Goal: Transaction & Acquisition: Purchase product/service

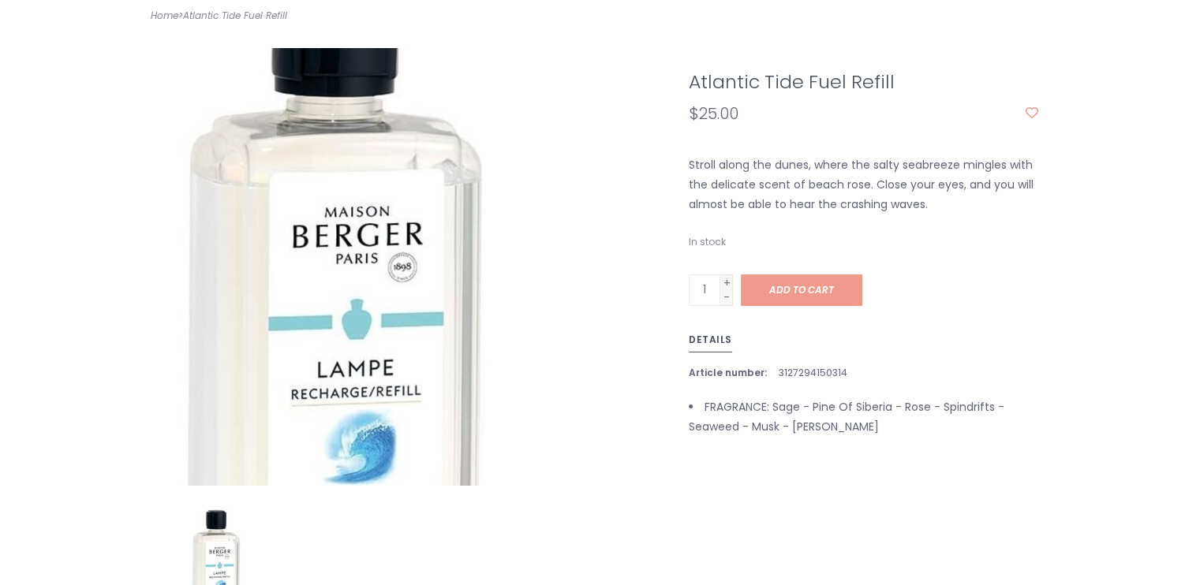
scroll to position [296, 0]
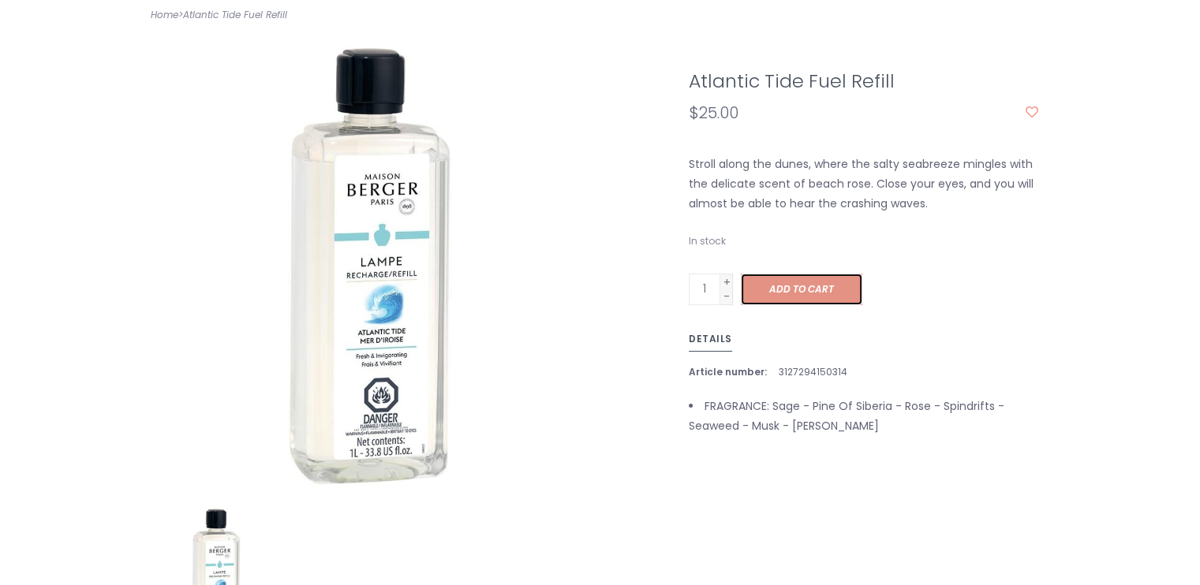
click at [802, 282] on span "Add to cart" at bounding box center [801, 288] width 65 height 13
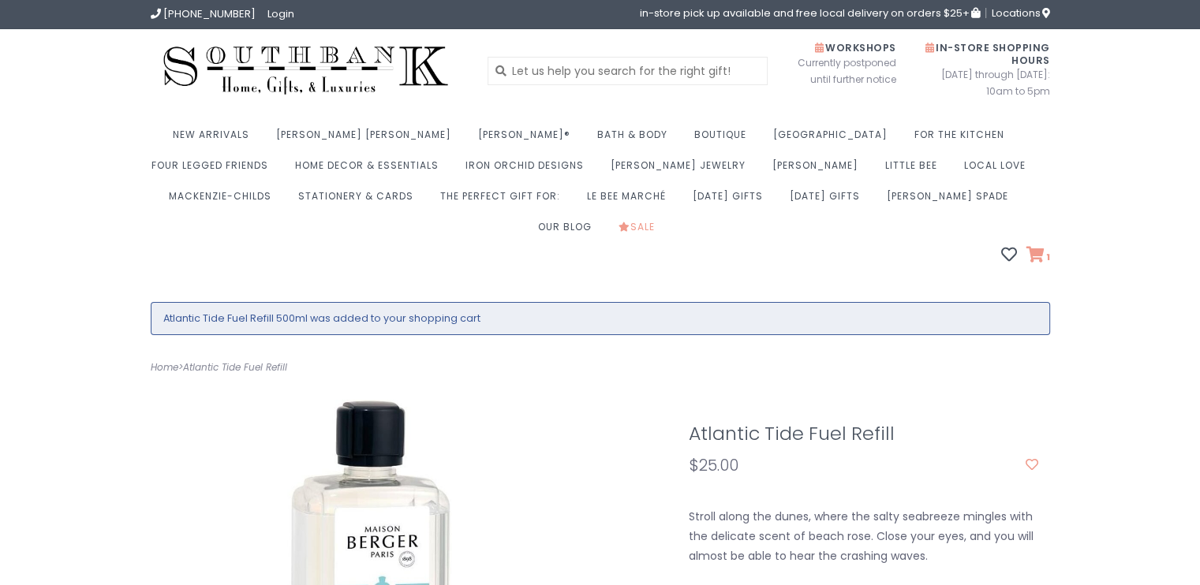
click at [1037, 247] on icon at bounding box center [1036, 255] width 18 height 16
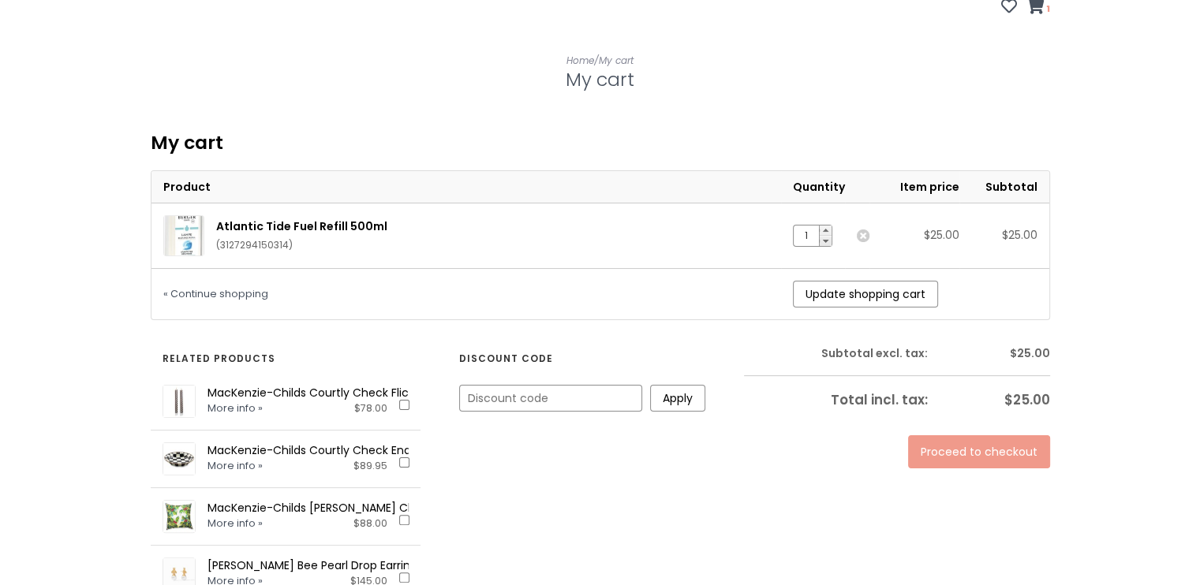
scroll to position [249, 0]
click at [828, 225] on link "+" at bounding box center [826, 230] width 12 height 10
type input "2"
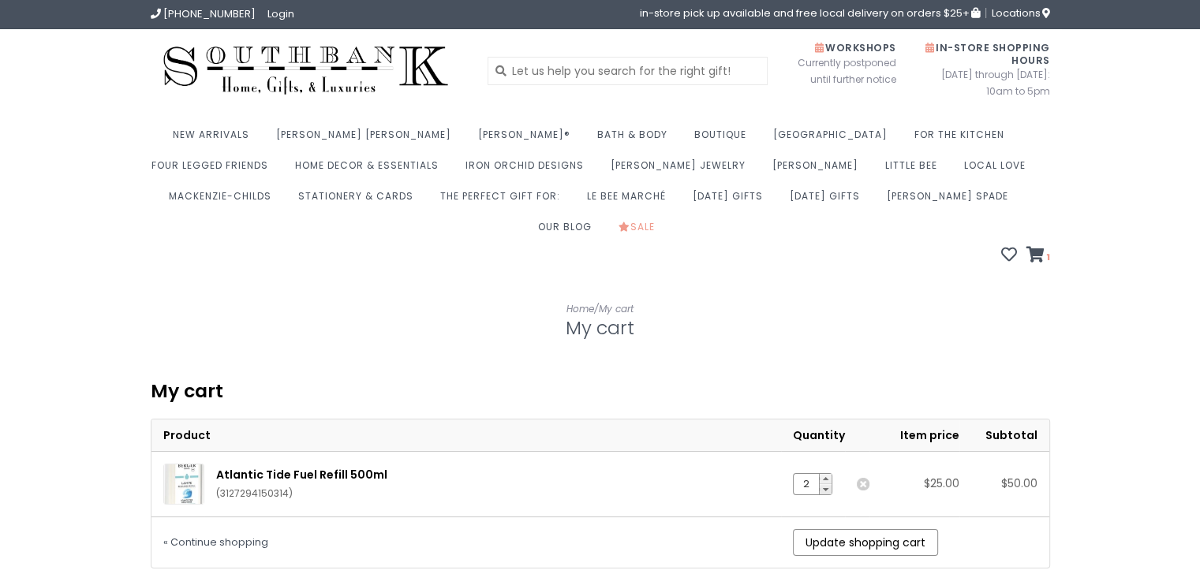
click at [971, 451] on td "$50.00" at bounding box center [1004, 483] width 90 height 65
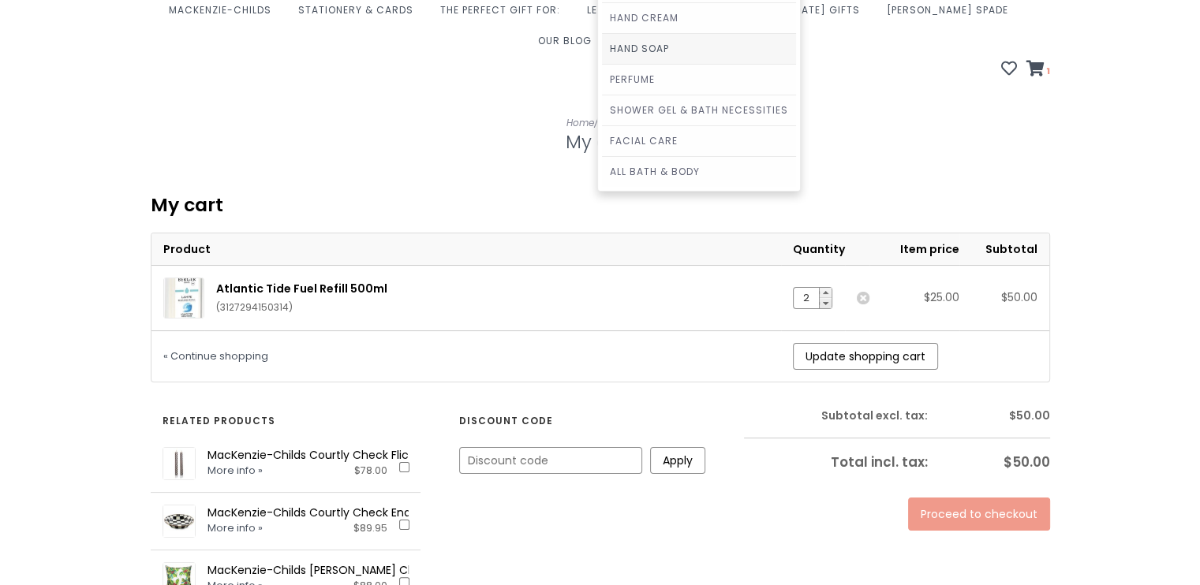
scroll to position [186, 0]
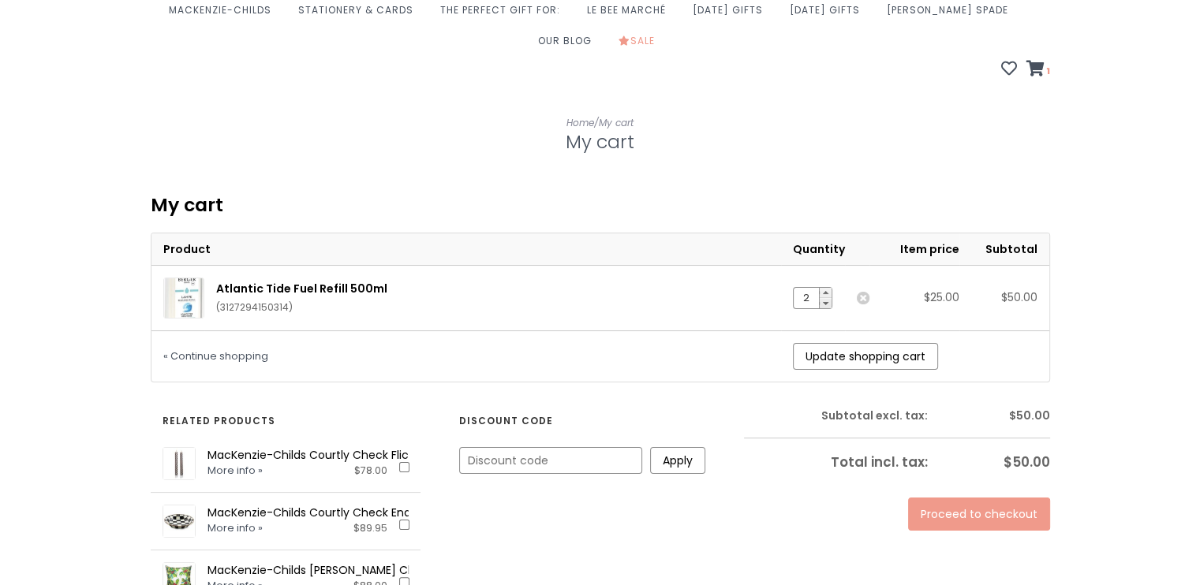
click at [986, 498] on link "Proceed to checkout" at bounding box center [979, 514] width 142 height 33
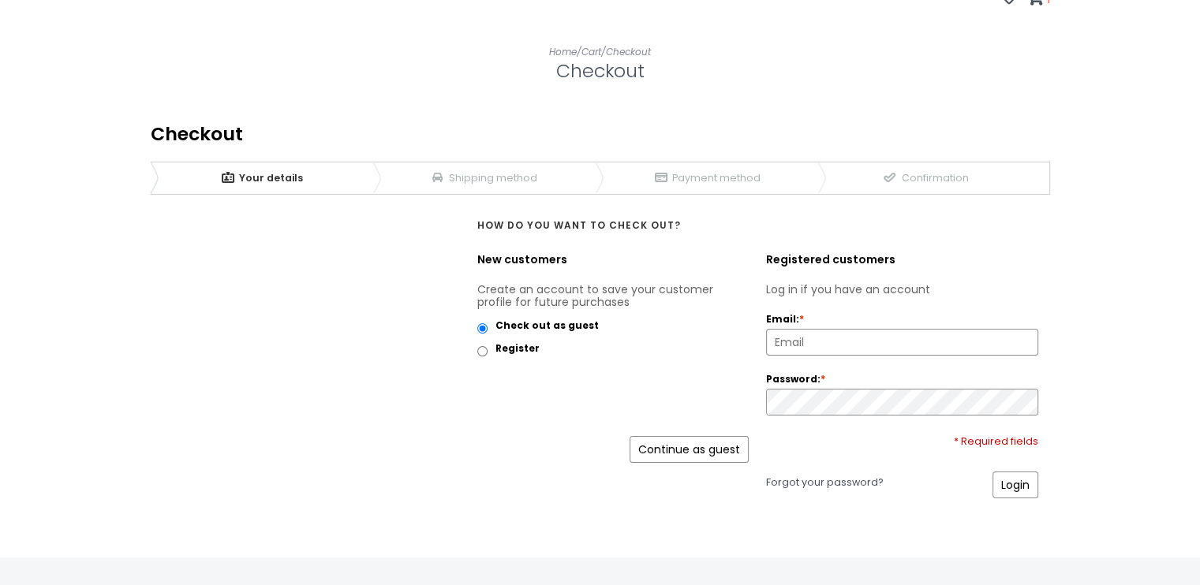
scroll to position [259, 0]
click at [481, 345] on input "Register" at bounding box center [482, 350] width 10 height 10
radio input "true"
click at [481, 322] on input "Check out as guest" at bounding box center [482, 327] width 10 height 10
radio input "true"
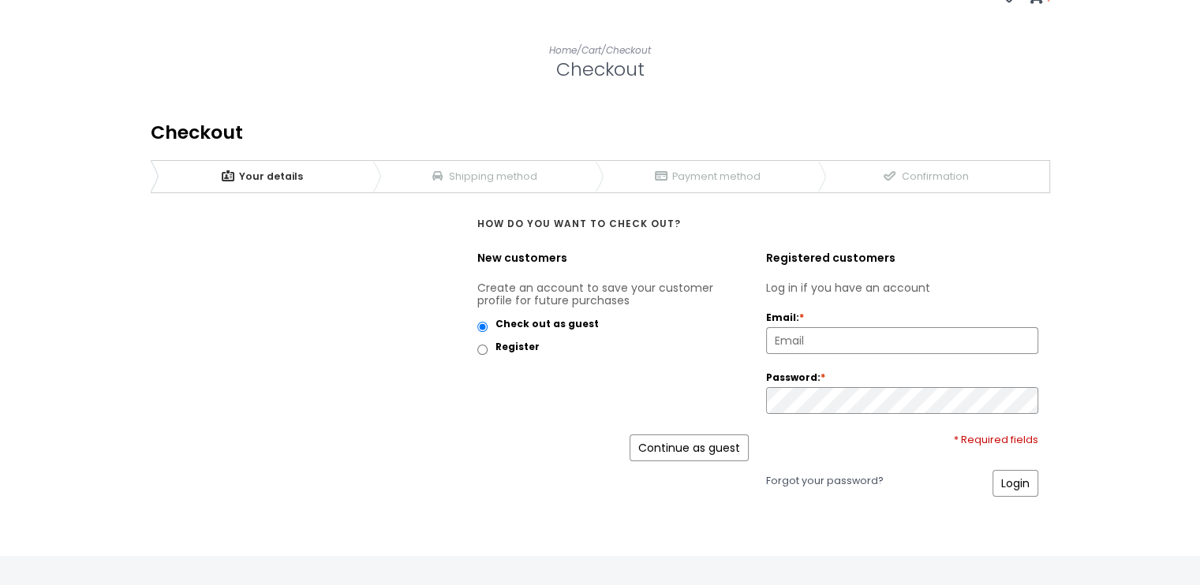
click at [688, 435] on link "Continue as guest" at bounding box center [689, 448] width 119 height 27
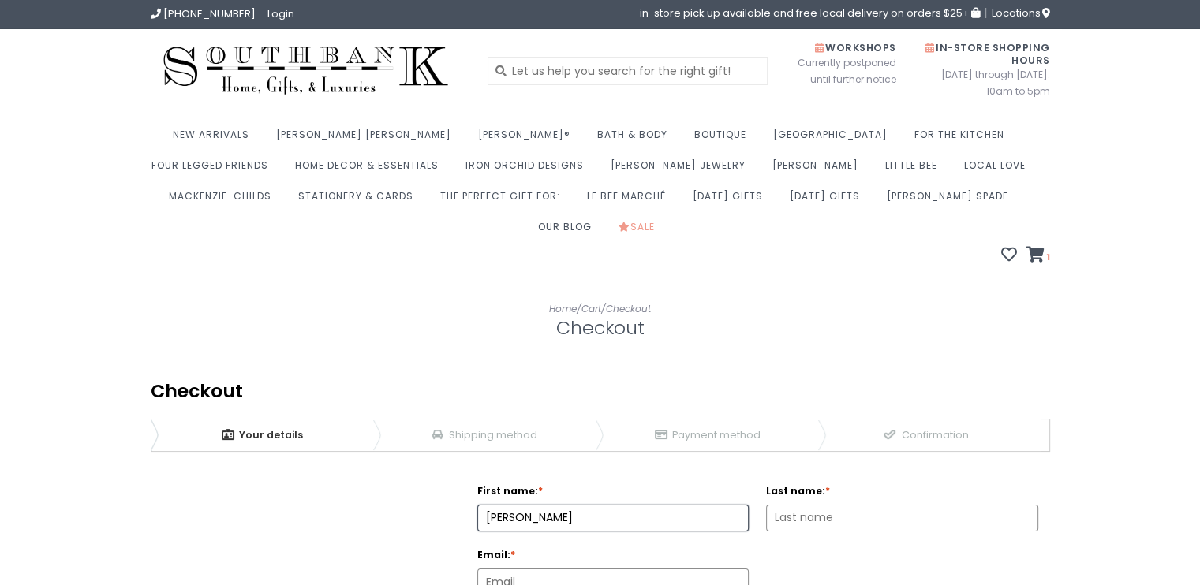
type input "[PERSON_NAME]"
type input "Le"
click at [517, 570] on input "Email: *" at bounding box center [613, 582] width 271 height 25
type input "teri_t_le@hotmail.com"
select select "AS|1"
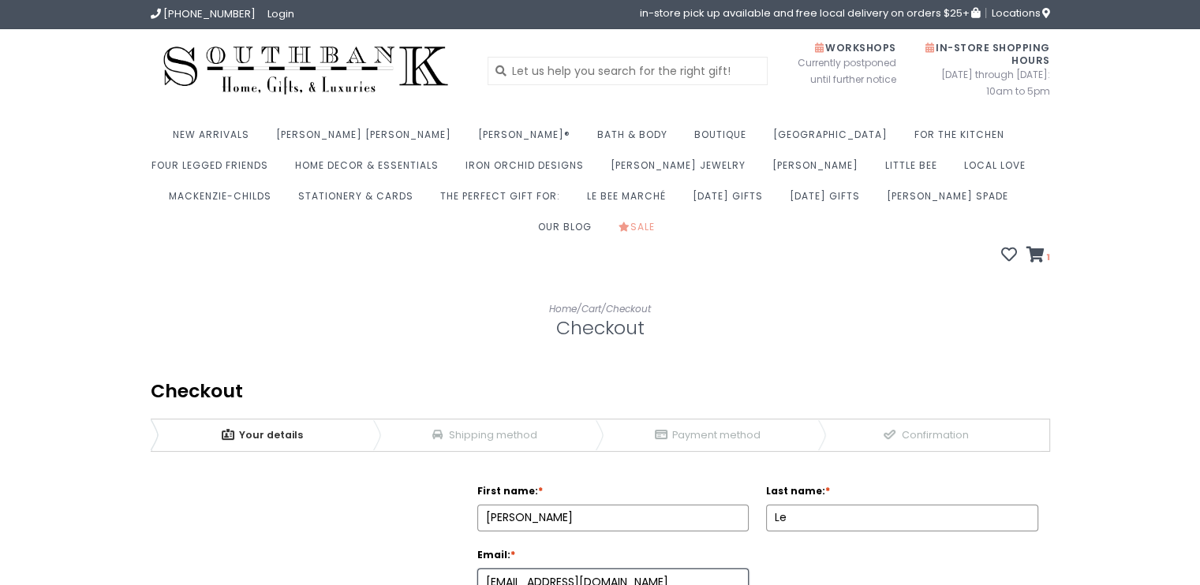
type input "8322826662"
type input "2209 BRANARD ST"
type input "77098"
type input "Houston"
select select "4211"
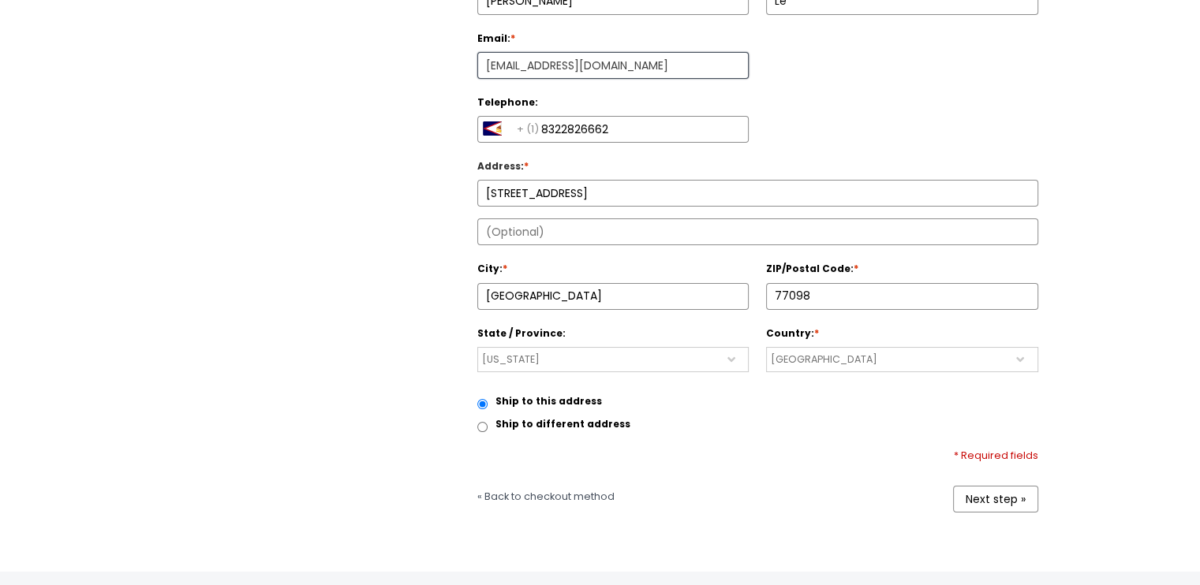
scroll to position [518, 0]
click at [988, 485] on link "Next step »" at bounding box center [995, 498] width 85 height 27
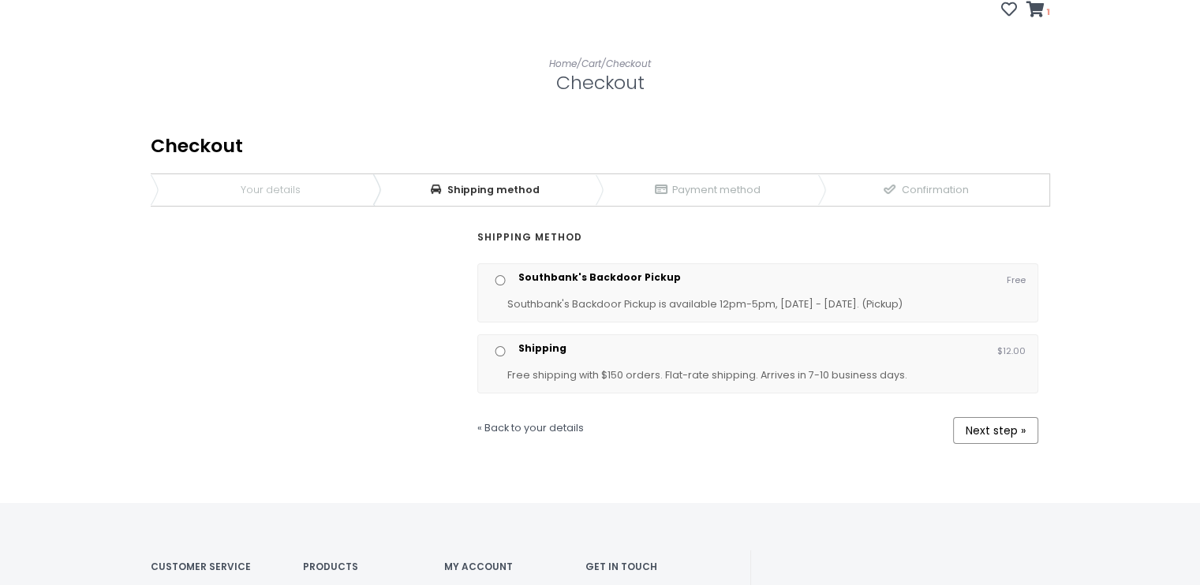
scroll to position [246, 0]
click at [499, 346] on input "Shipping" at bounding box center [500, 351] width 21 height 10
radio input "true"
click at [1006, 417] on link "Next step »" at bounding box center [995, 430] width 85 height 27
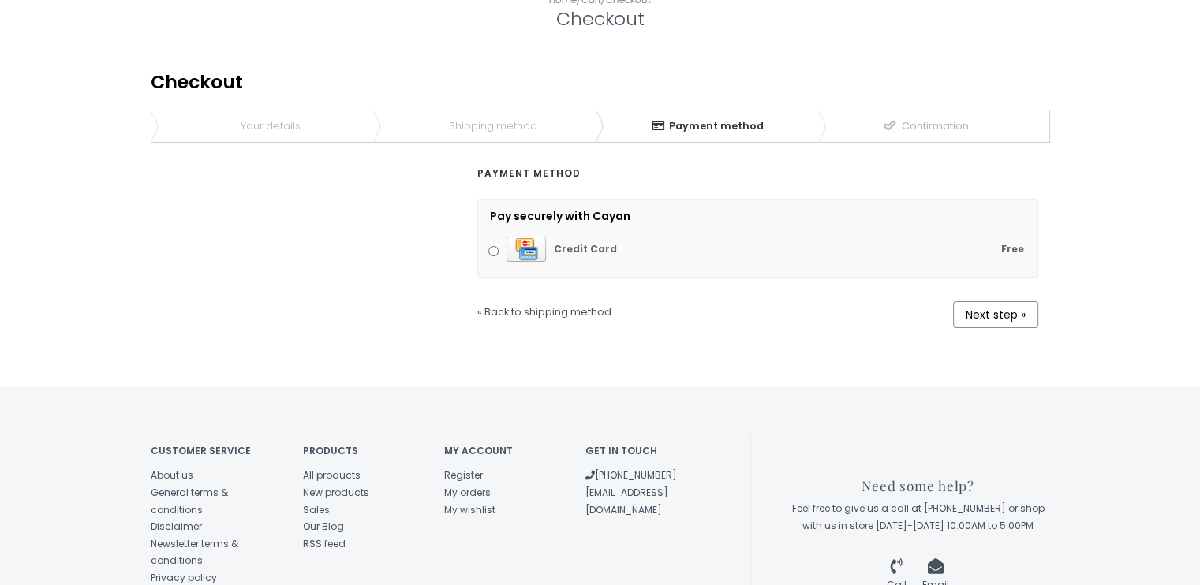
scroll to position [311, 0]
click at [993, 300] on link "Next step »" at bounding box center [995, 313] width 85 height 27
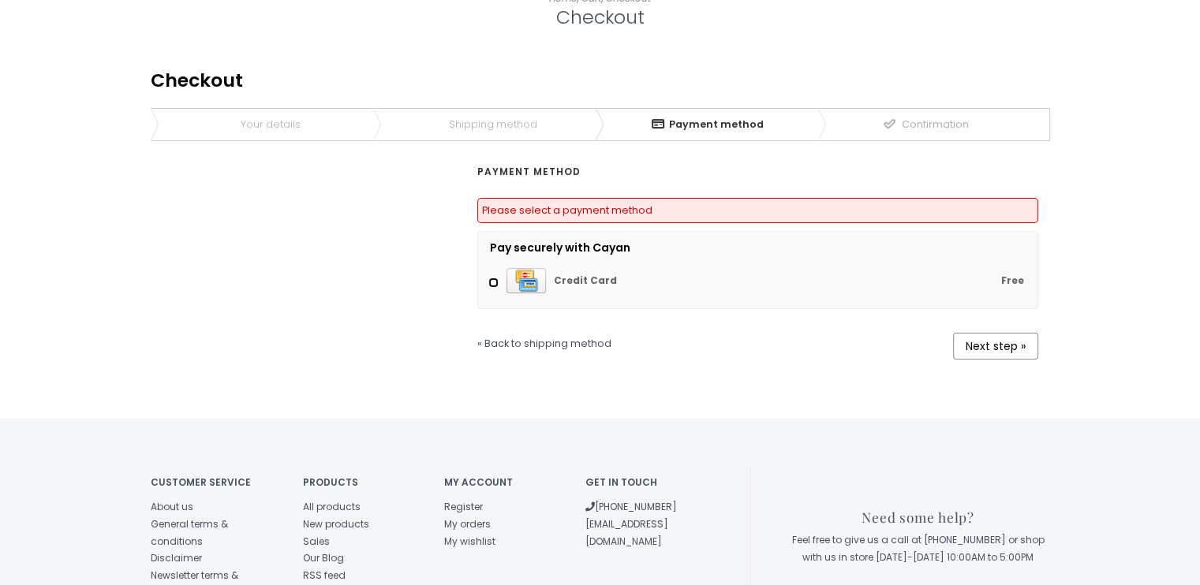
click at [488, 278] on input "Free Credit Card" at bounding box center [493, 283] width 10 height 10
radio input "true"
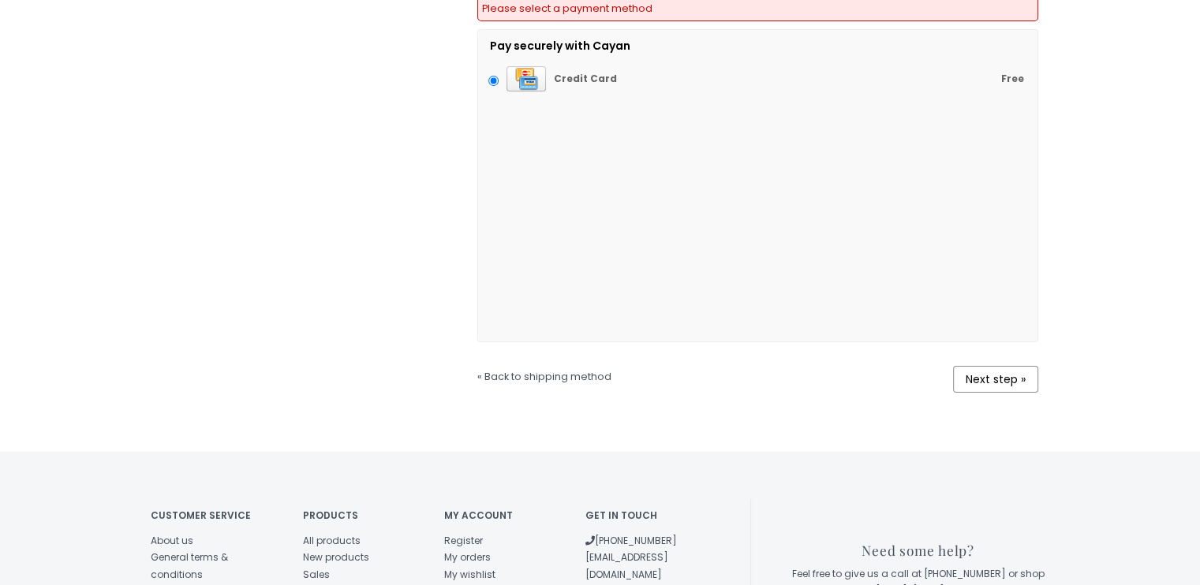
scroll to position [514, 0]
click at [1002, 365] on link "Next step »" at bounding box center [995, 378] width 85 height 27
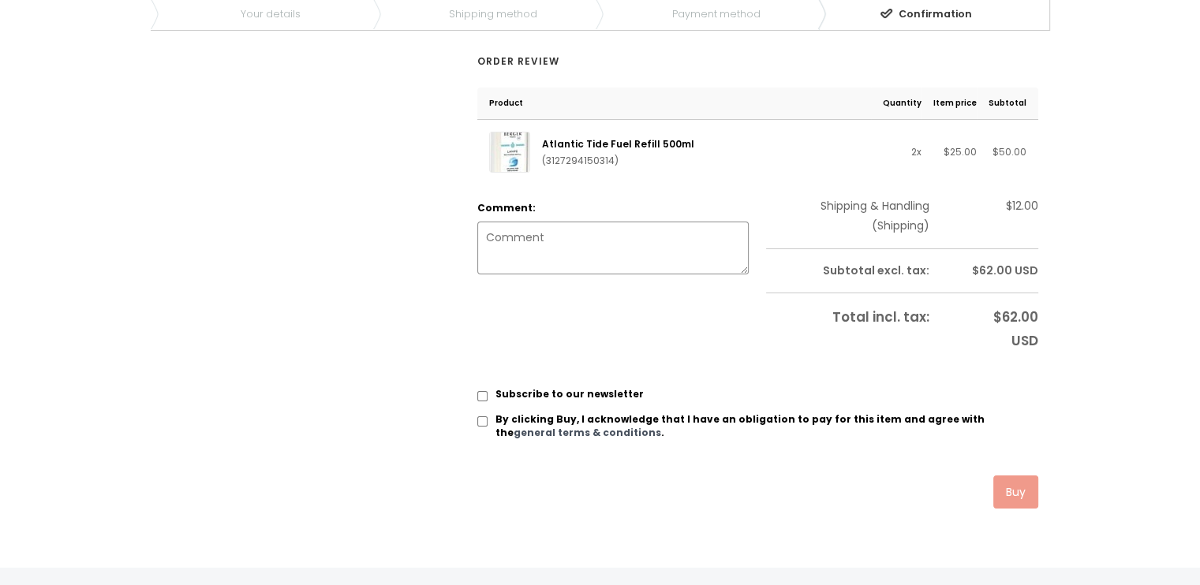
scroll to position [425, 0]
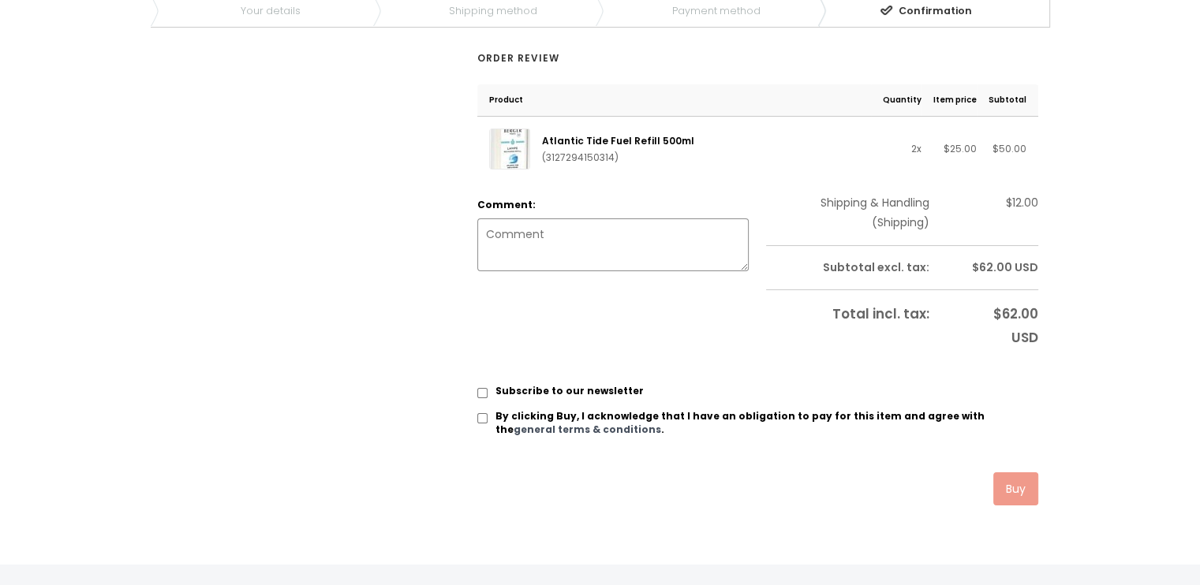
click at [608, 134] on link "Atlantic Tide Fuel Refill 500ml" at bounding box center [618, 140] width 152 height 13
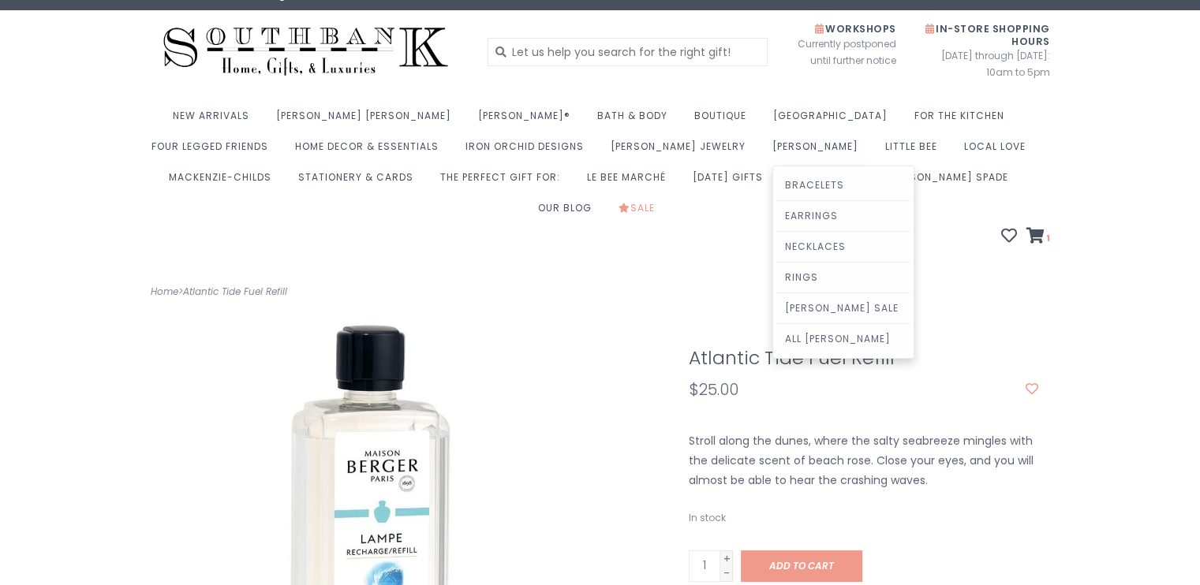
scroll to position [18, 0]
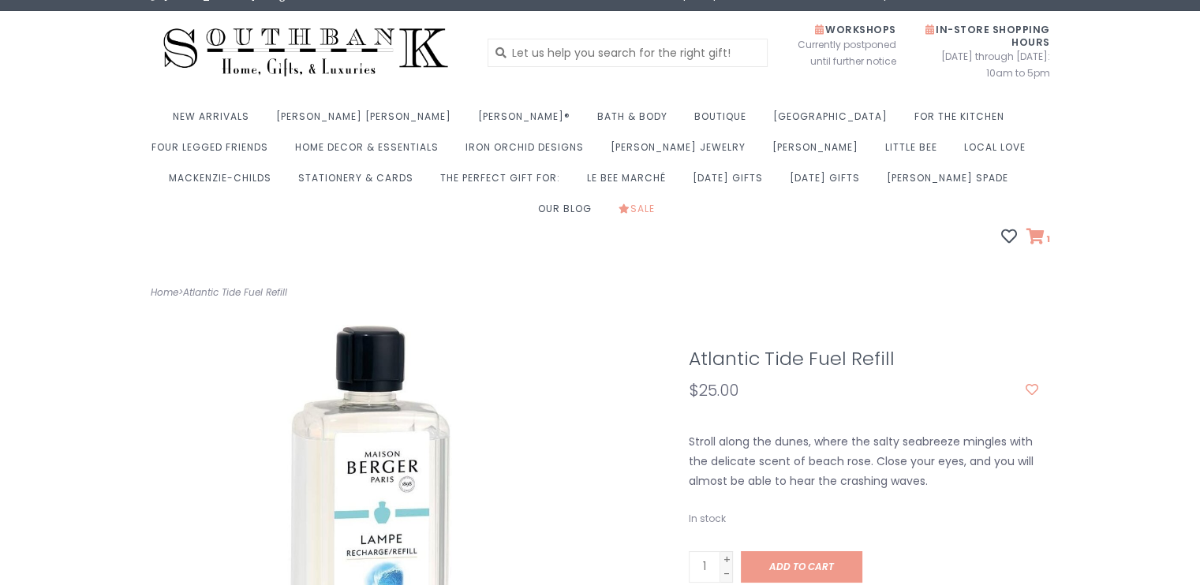
click at [1042, 229] on icon at bounding box center [1036, 237] width 18 height 16
